Goal: Check status: Check status

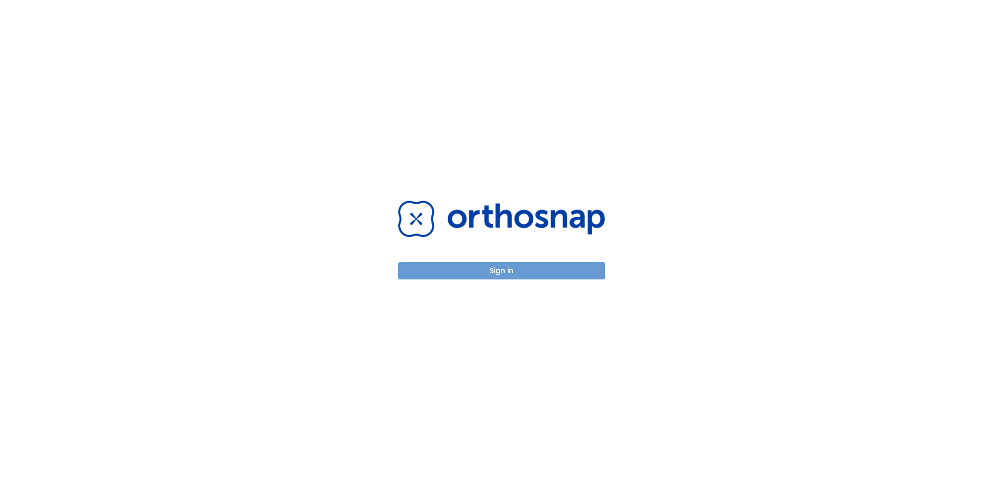
click at [493, 269] on button "Sign in" at bounding box center [501, 270] width 207 height 17
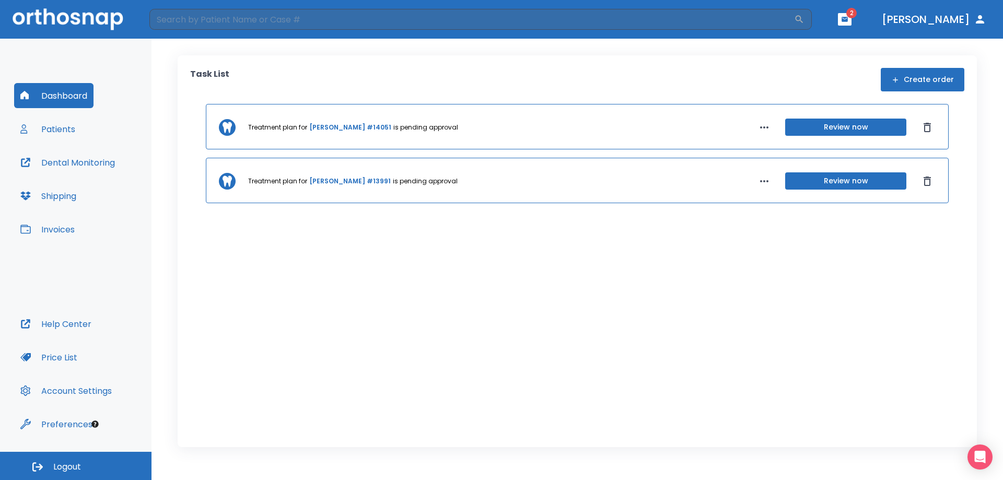
click at [65, 127] on button "Patients" at bounding box center [47, 129] width 67 height 25
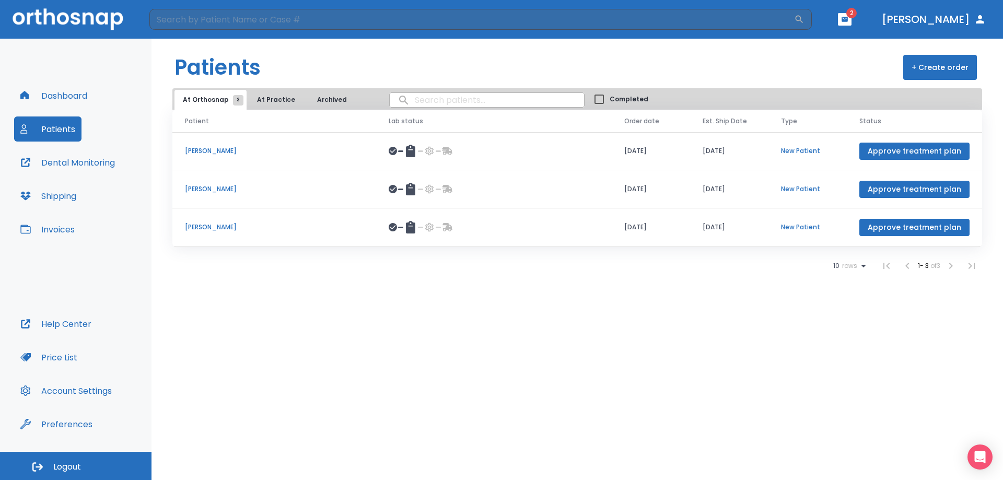
click at [226, 225] on p "[PERSON_NAME]" at bounding box center [274, 227] width 179 height 9
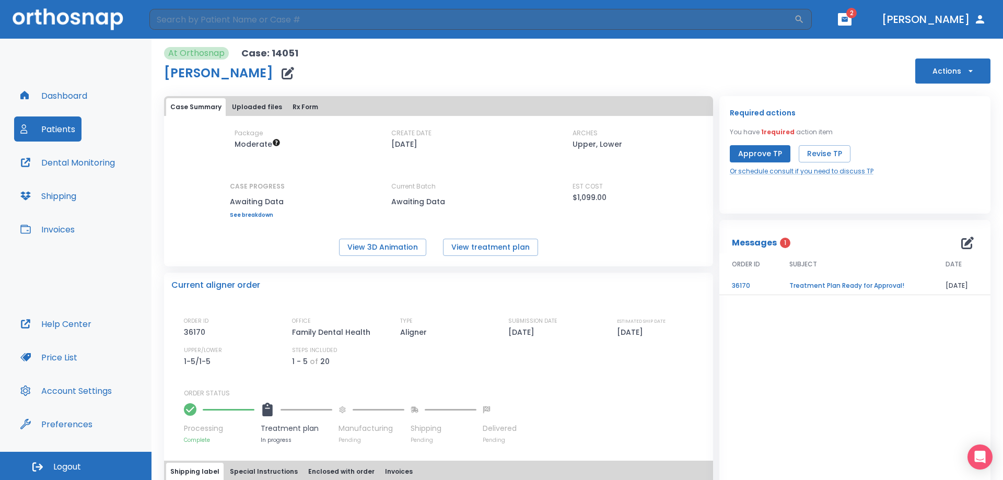
click at [330, 171] on div "Package Moderate CREATE DATE 08/13/25 ARCHES Upper, Lower CASE PROGRESS Awaitin…" at bounding box center [438, 173] width 549 height 89
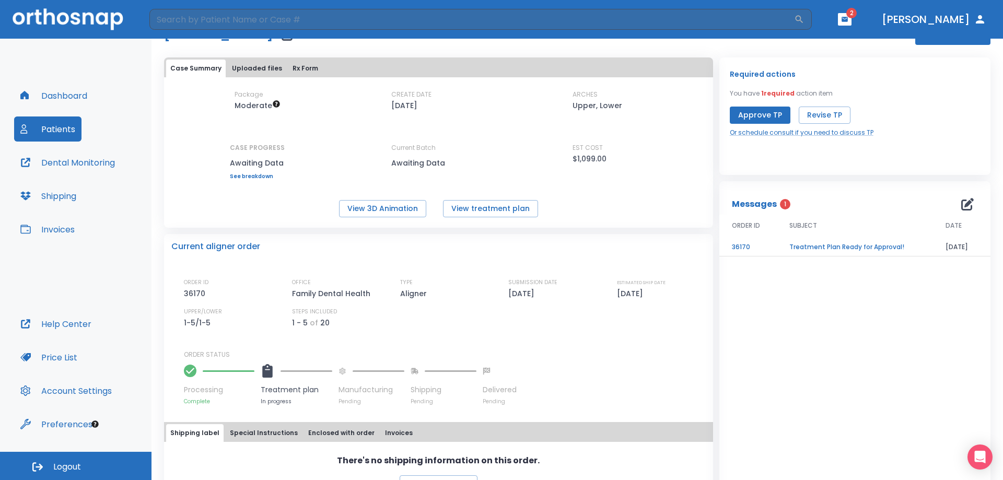
scroll to position [69, 0]
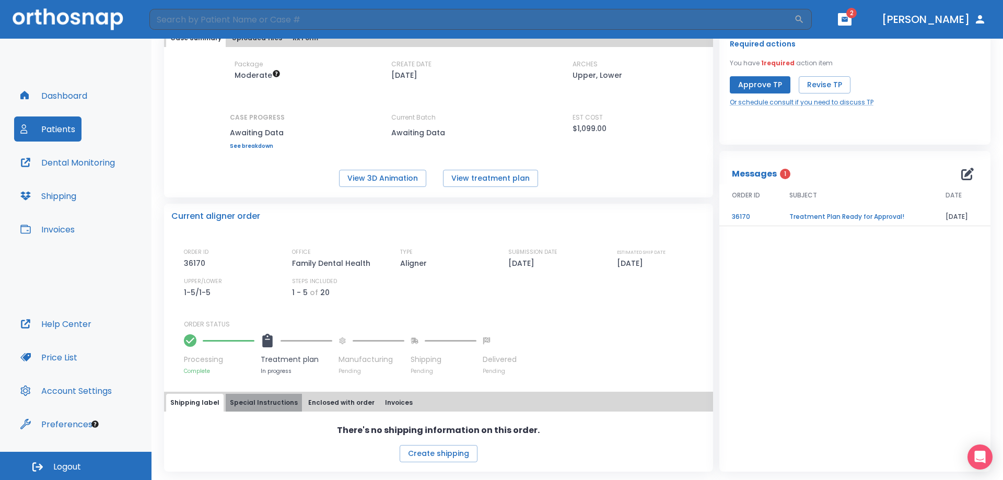
click at [268, 402] on button "Special Instructions" at bounding box center [264, 403] width 76 height 18
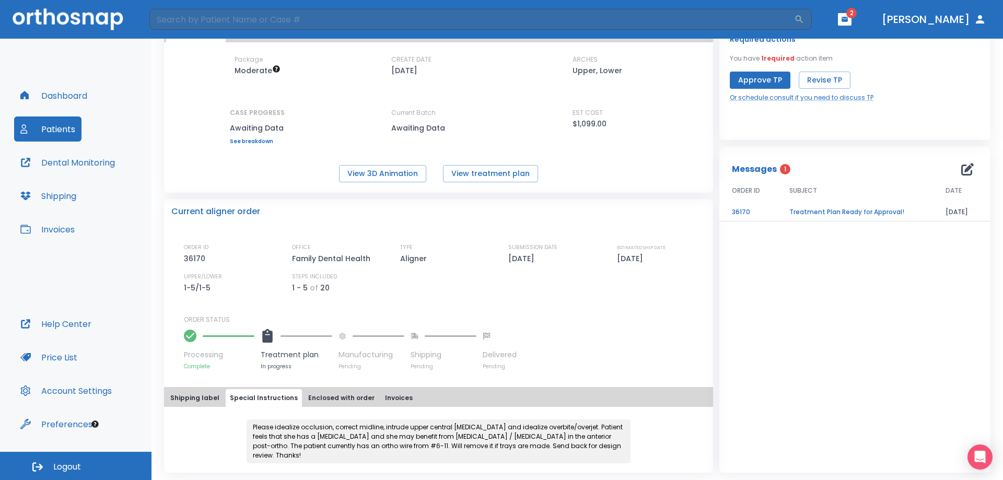
scroll to position [75, 0]
click at [324, 396] on button "Enclosed with order" at bounding box center [341, 397] width 75 height 18
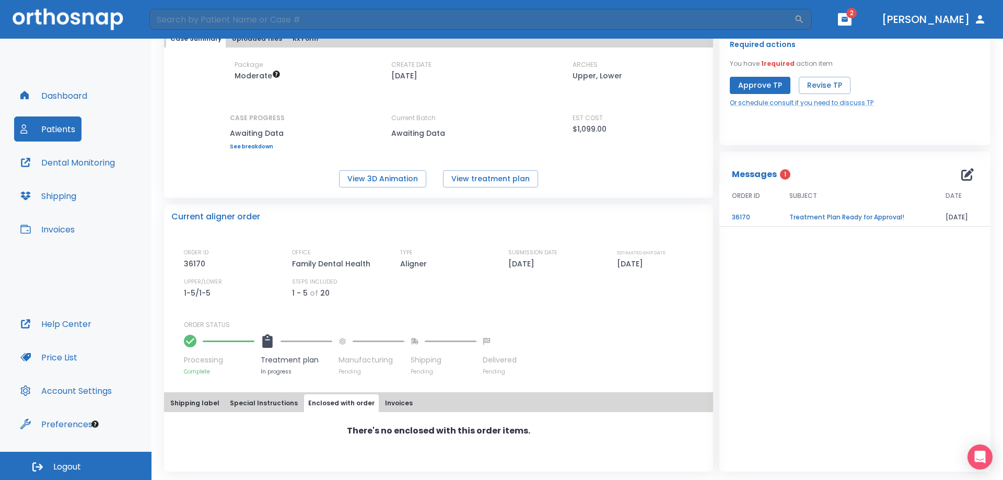
scroll to position [68, 0]
click at [391, 402] on button "Invoices" at bounding box center [399, 404] width 36 height 18
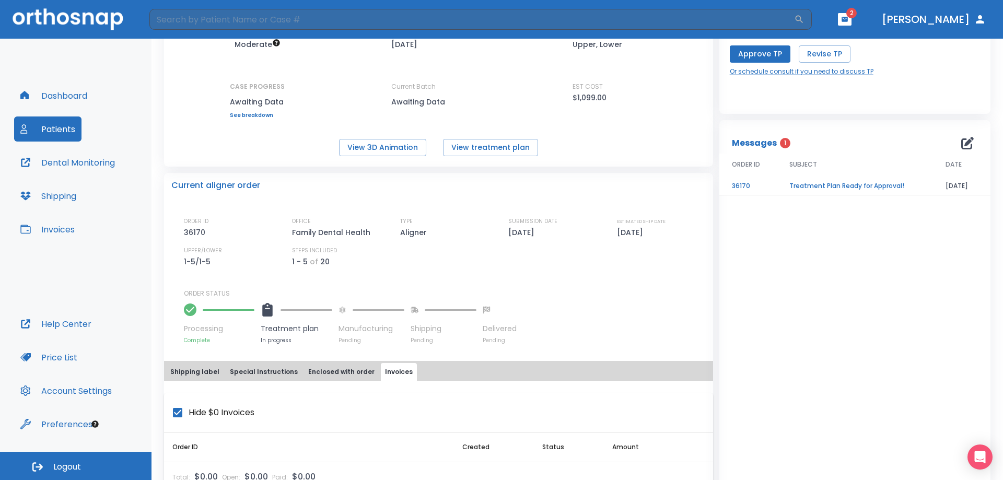
scroll to position [129, 0]
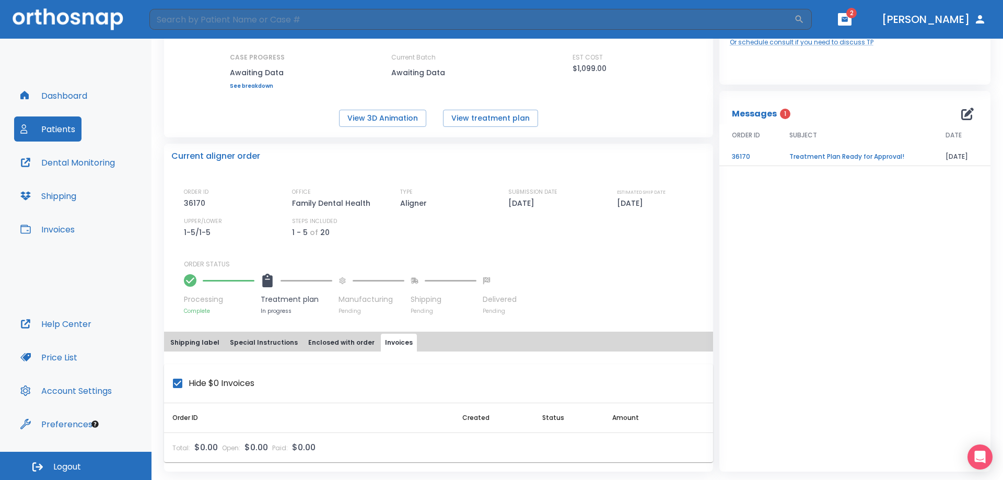
click at [193, 340] on button "Shipping label" at bounding box center [194, 343] width 57 height 18
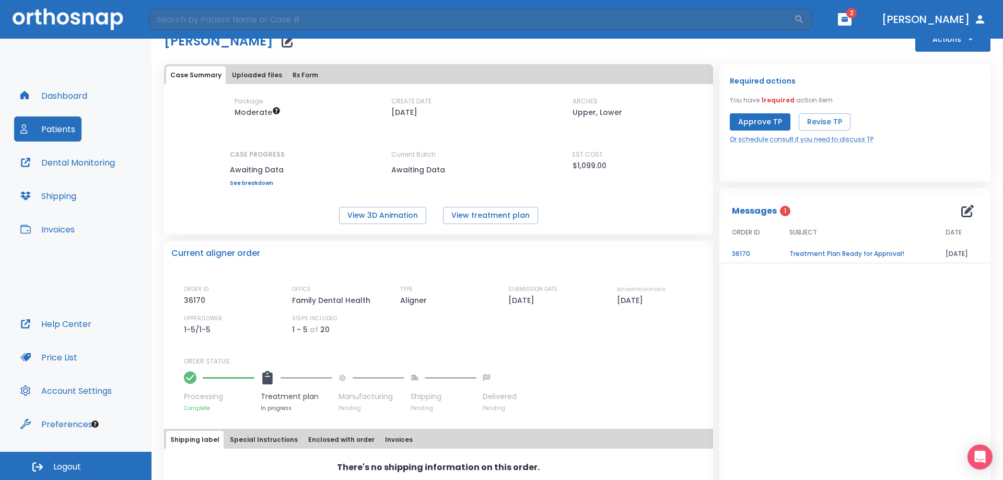
scroll to position [0, 0]
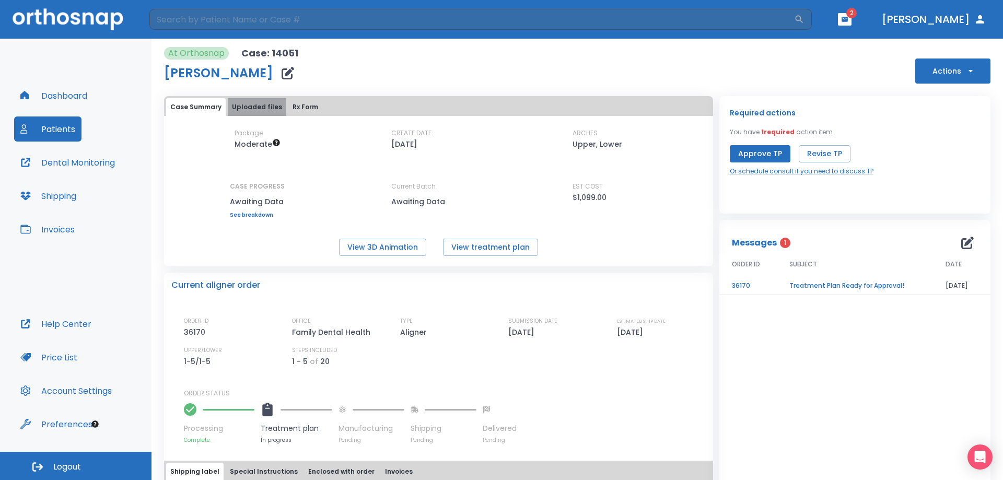
click at [261, 102] on button "Uploaded files" at bounding box center [257, 107] width 59 height 18
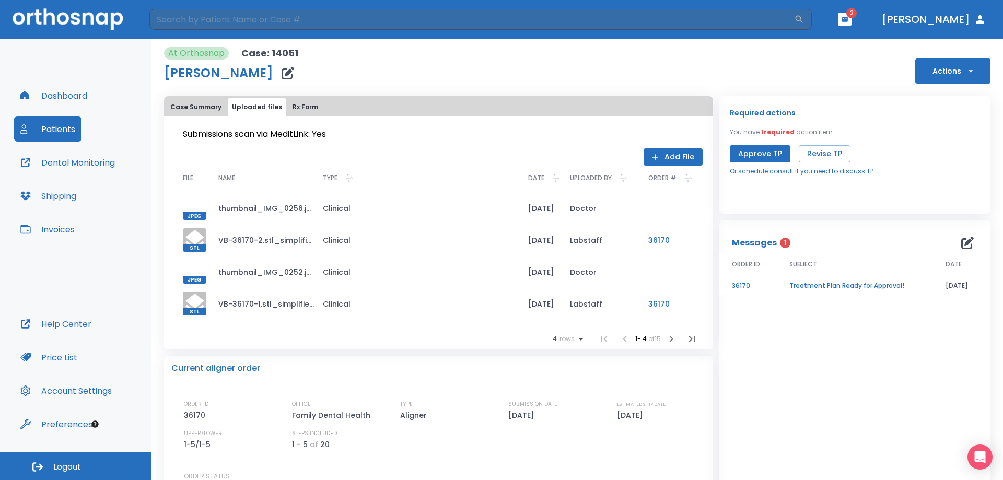
click at [300, 105] on button "Rx Form" at bounding box center [305, 107] width 34 height 18
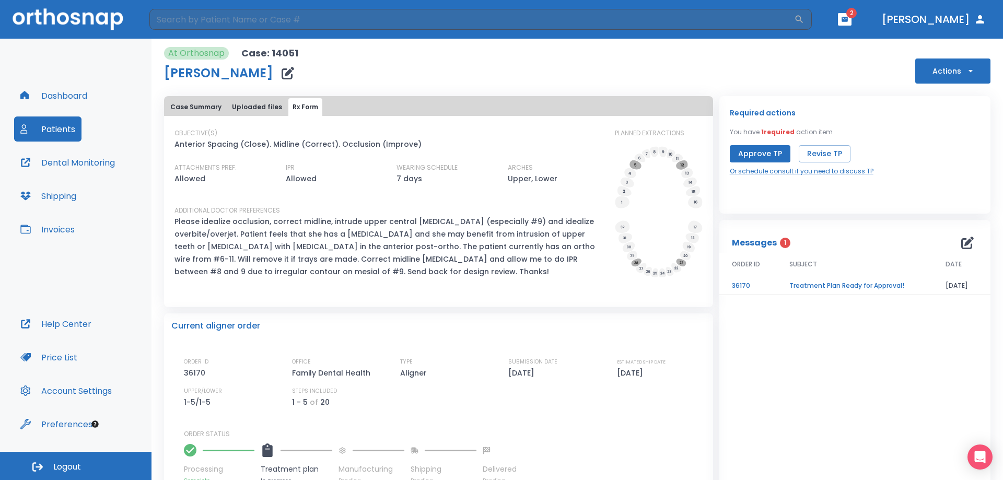
click at [206, 106] on button "Case Summary" at bounding box center [196, 107] width 60 height 18
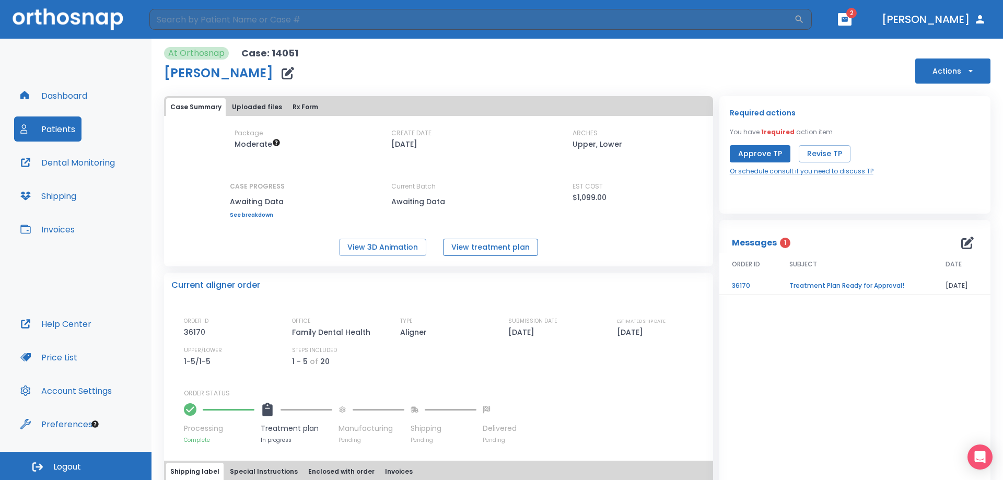
click at [454, 246] on button "View treatment plan" at bounding box center [490, 247] width 95 height 17
click at [398, 248] on button "View 3D Animation" at bounding box center [382, 247] width 87 height 17
